Goal: Navigation & Orientation: Find specific page/section

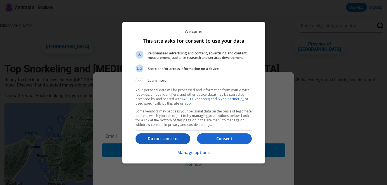
click at [171, 138] on p "Do not consent" at bounding box center [163, 139] width 55 height 6
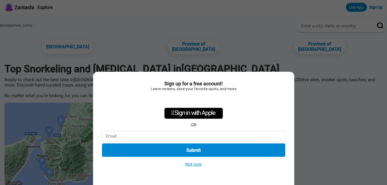
click at [194, 164] on button "Not now" at bounding box center [194, 165] width 20 height 6
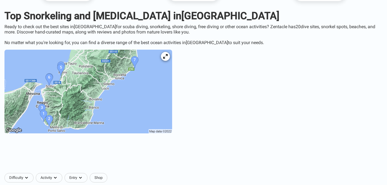
scroll to position [53, 0]
click at [69, 126] on img at bounding box center [88, 92] width 168 height 84
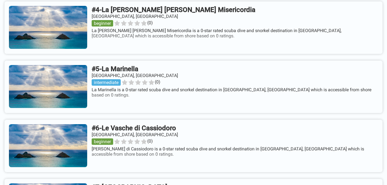
scroll to position [485, 0]
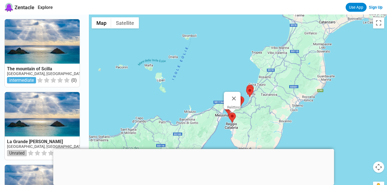
click at [229, 113] on area at bounding box center [229, 113] width 0 height 0
click at [246, 122] on div at bounding box center [238, 107] width 298 height 185
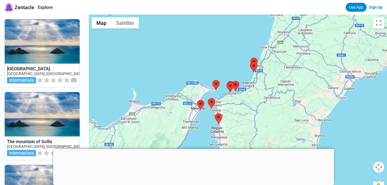
click at [246, 122] on div at bounding box center [238, 107] width 298 height 185
